Goal: Find specific page/section: Find specific page/section

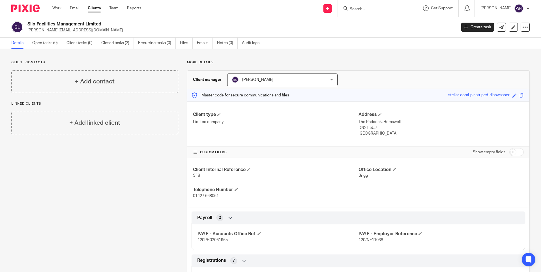
click at [368, 8] on input "Search" at bounding box center [374, 9] width 51 height 5
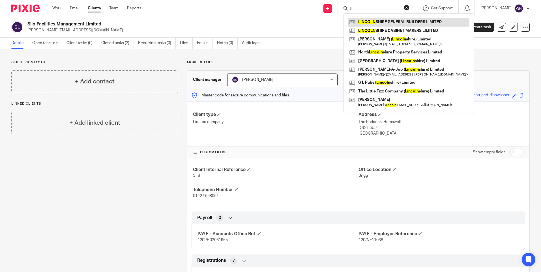
type input "l"
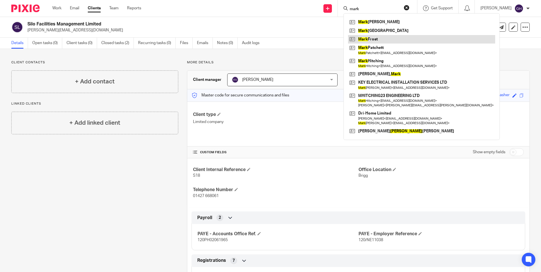
type input "mark"
click at [384, 38] on link at bounding box center [421, 39] width 147 height 8
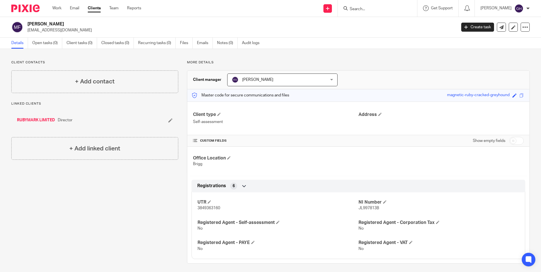
scroll to position [3, 0]
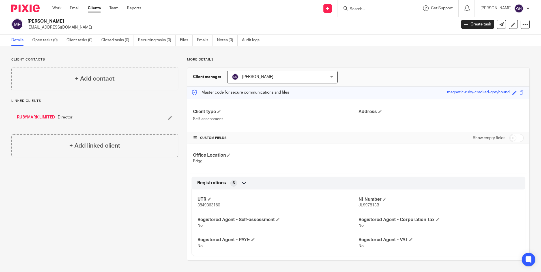
click at [388, 9] on input "Search" at bounding box center [374, 9] width 51 height 5
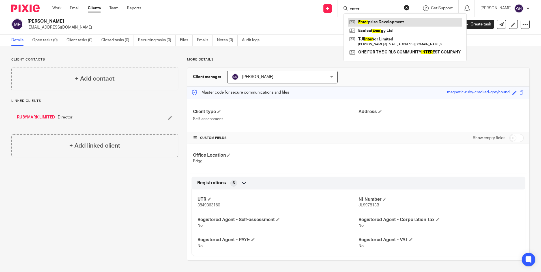
type input "enter"
click at [387, 21] on link at bounding box center [405, 22] width 114 height 8
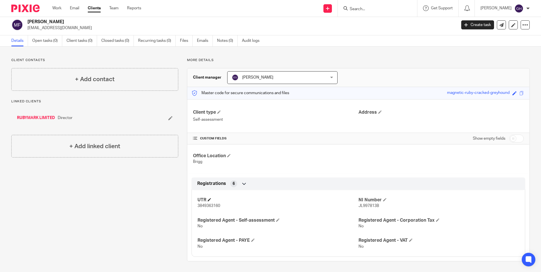
scroll to position [3, 0]
click at [361, 10] on input "Search" at bounding box center [374, 9] width 51 height 5
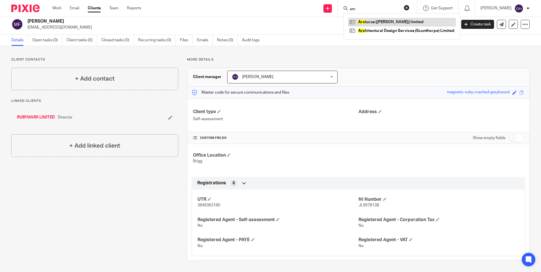
type input "arc"
click at [376, 22] on link at bounding box center [402, 22] width 108 height 8
